Goal: Contribute content

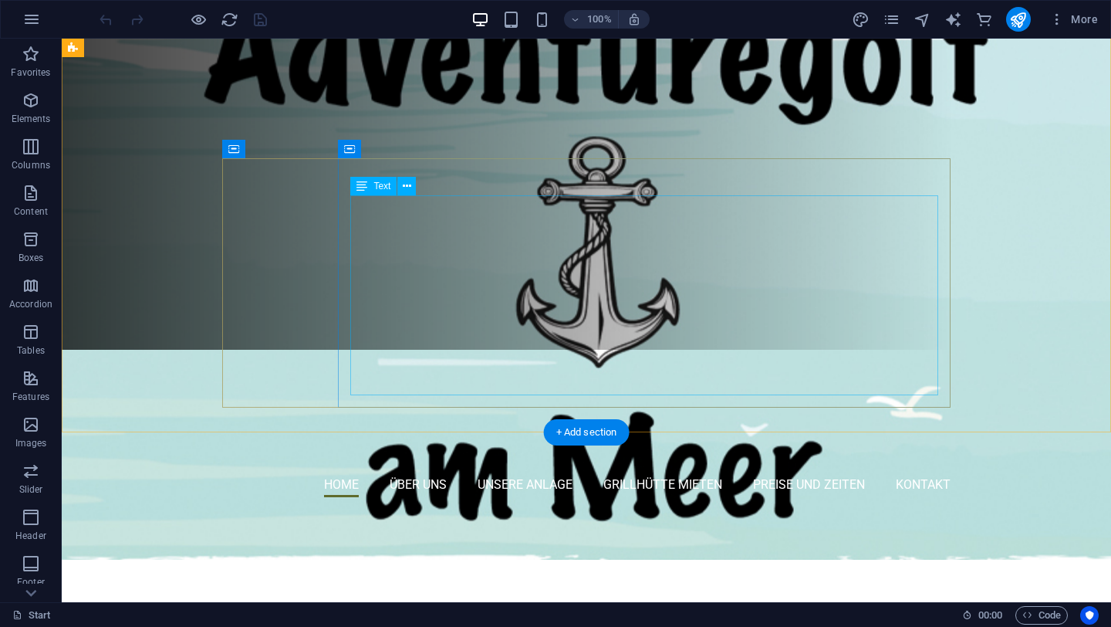
scroll to position [252, 0]
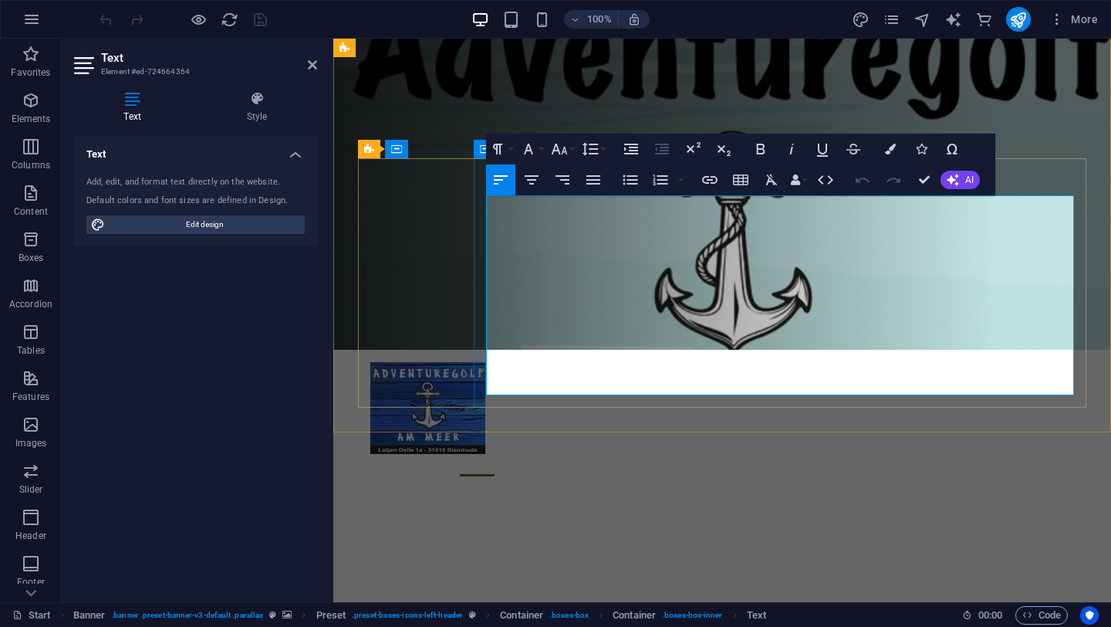
drag, startPoint x: 750, startPoint y: 329, endPoint x: 1059, endPoint y: 339, distance: 309.6
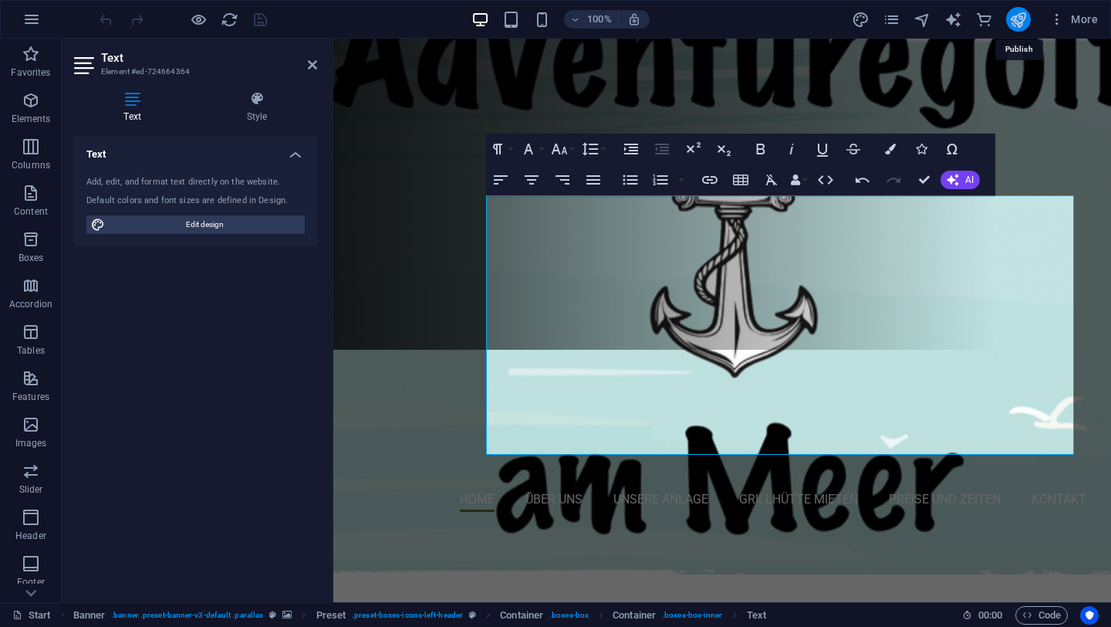
click at [1017, 22] on icon "publish" at bounding box center [1018, 20] width 18 height 18
